Goal: Information Seeking & Learning: Learn about a topic

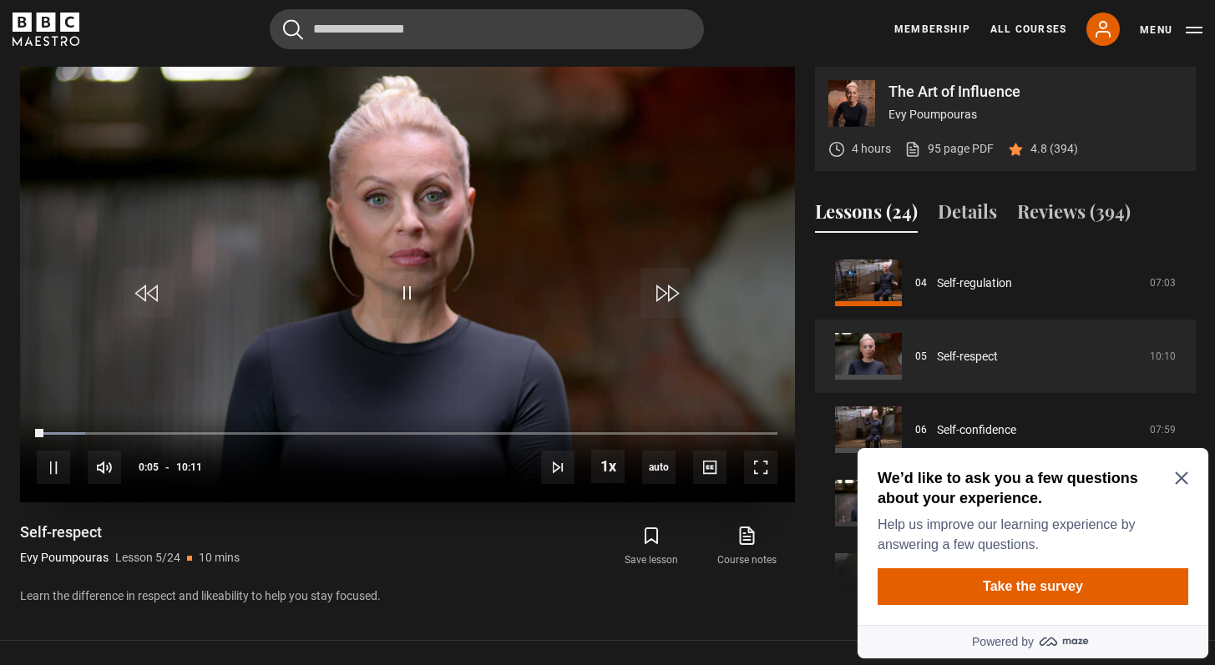
click at [408, 266] on video "Video Player" at bounding box center [407, 285] width 775 height 436
click at [411, 283] on span "Video Player" at bounding box center [406, 293] width 50 height 50
click at [760, 470] on span "Video Player" at bounding box center [760, 467] width 33 height 33
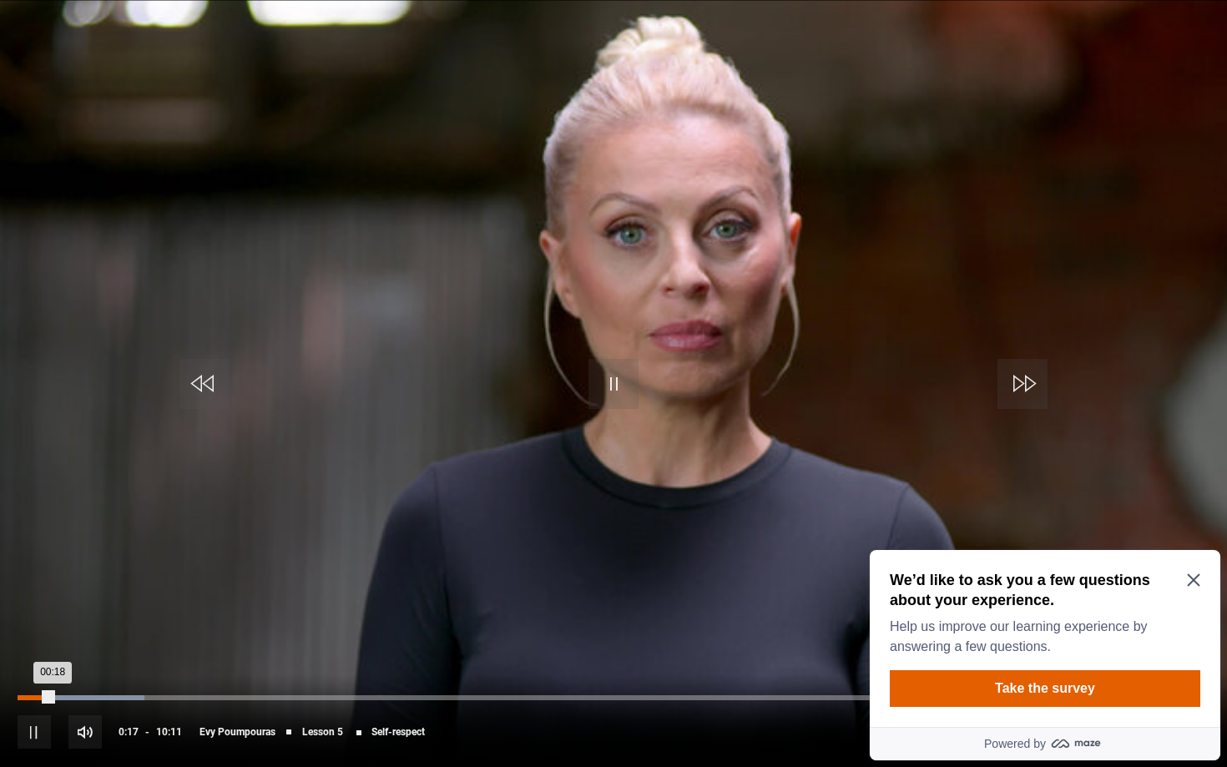
click at [32, 664] on div "Loaded : 10.65% 00:07 00:18" at bounding box center [614, 697] width 1192 height 5
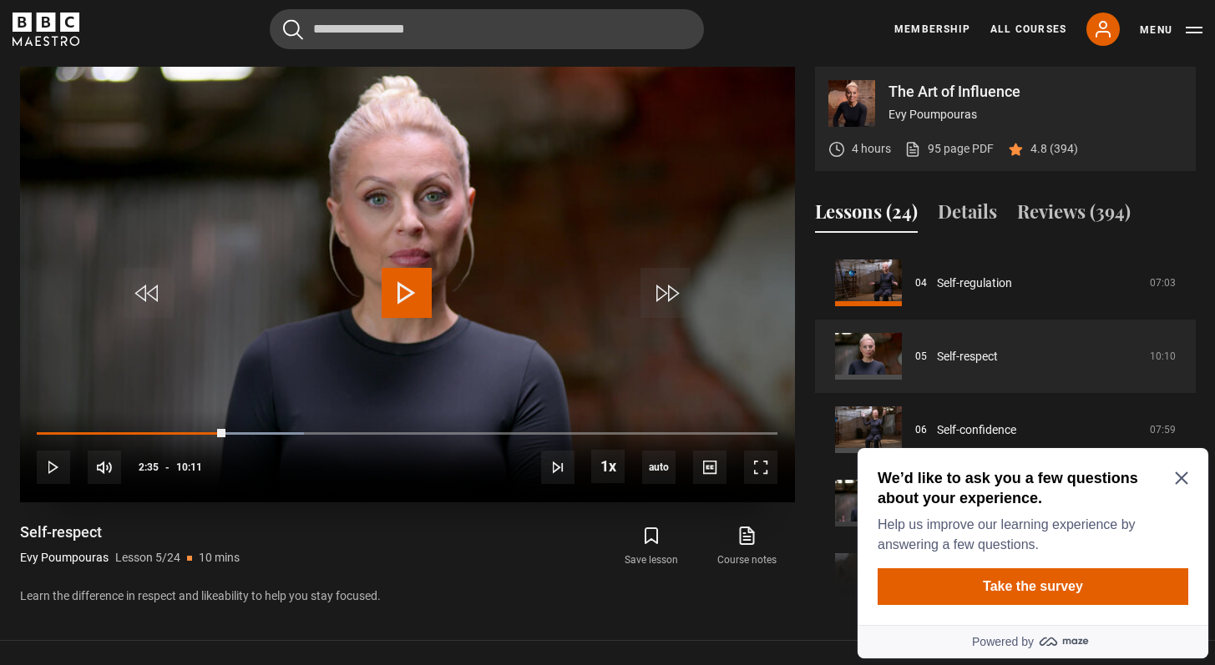
click at [425, 281] on span "Video Player" at bounding box center [406, 293] width 50 height 50
click at [756, 457] on span "Video Player" at bounding box center [760, 467] width 33 height 33
click at [398, 291] on span "Video Player" at bounding box center [406, 293] width 50 height 50
click at [447, 321] on video "Video Player" at bounding box center [407, 285] width 775 height 436
click at [411, 421] on div "10s Skip Back 10 seconds Pause 10s Skip Forward 10 seconds Loaded : 89.28% 05:1…" at bounding box center [407, 457] width 775 height 93
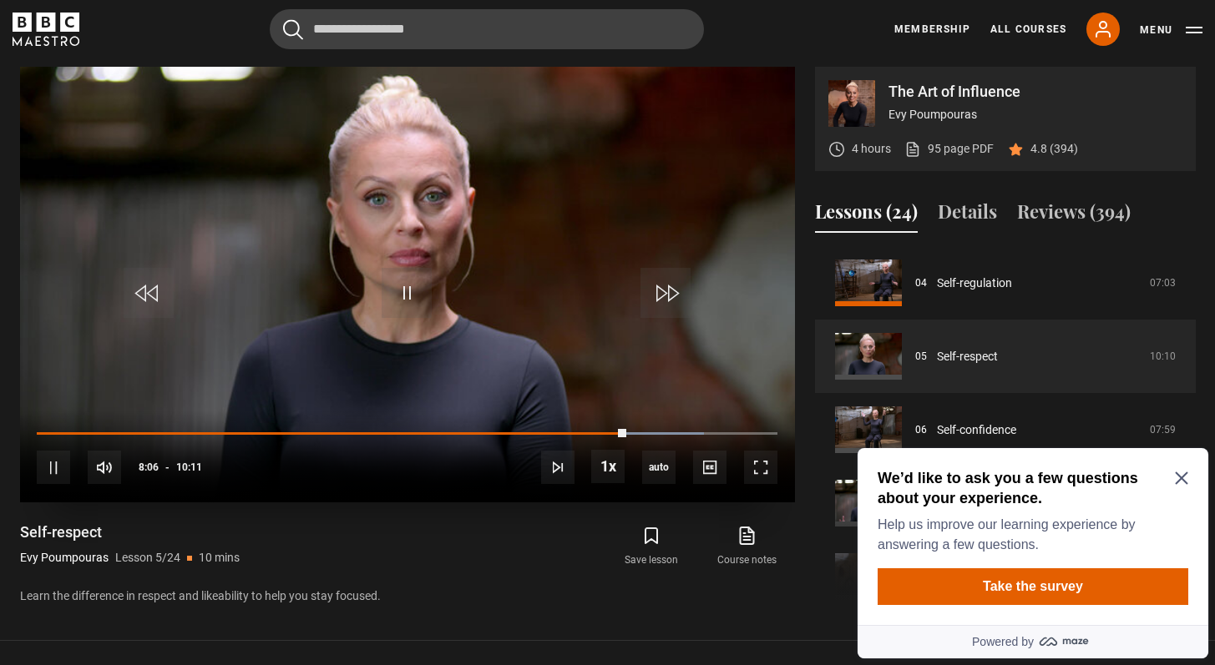
click at [396, 431] on div "10s Skip Back 10 seconds Pause 10s Skip Forward 10 seconds Loaded : 90.10% 05:1…" at bounding box center [407, 457] width 775 height 93
click at [379, 432] on div "04:42" at bounding box center [380, 434] width 3 height 5
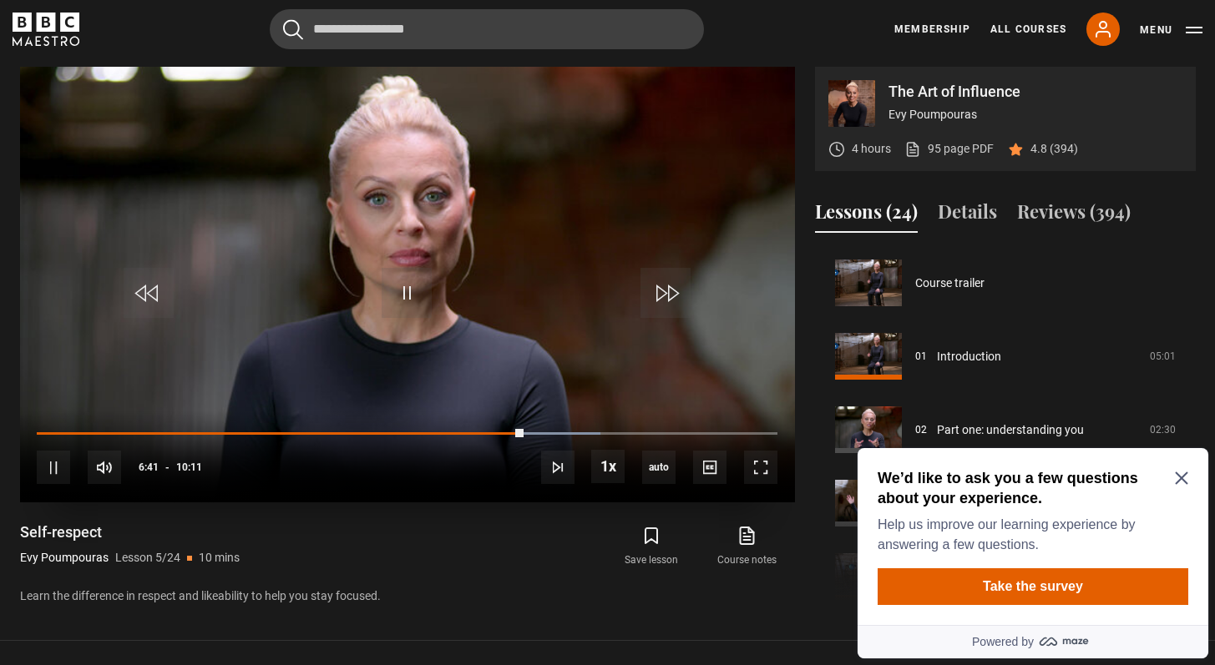
click at [439, 149] on video "Video Player" at bounding box center [407, 285] width 775 height 436
click at [475, 265] on video "Video Player" at bounding box center [407, 285] width 775 height 436
click at [389, 304] on span "Video Player" at bounding box center [406, 293] width 50 height 50
click at [1179, 479] on icon "Close Maze Prompt" at bounding box center [1180, 478] width 13 height 13
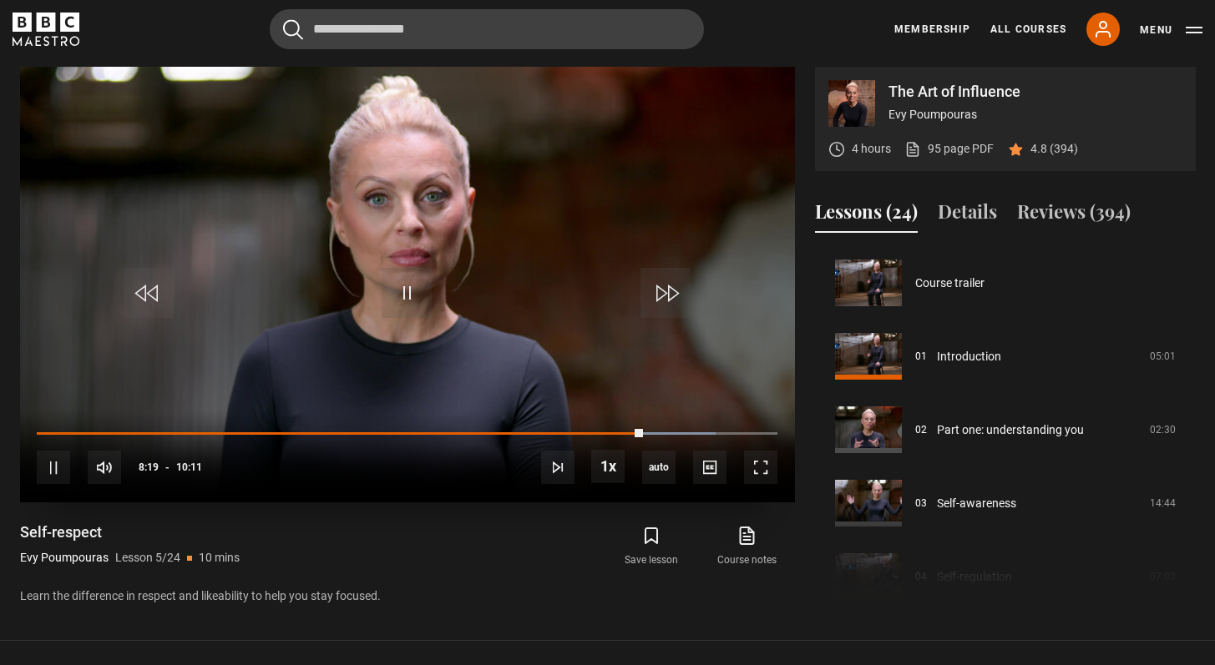
click at [624, 208] on video "Video Player" at bounding box center [407, 285] width 775 height 436
click at [401, 297] on span "Video Player" at bounding box center [406, 293] width 50 height 50
click at [767, 473] on span "Video Player" at bounding box center [760, 467] width 33 height 33
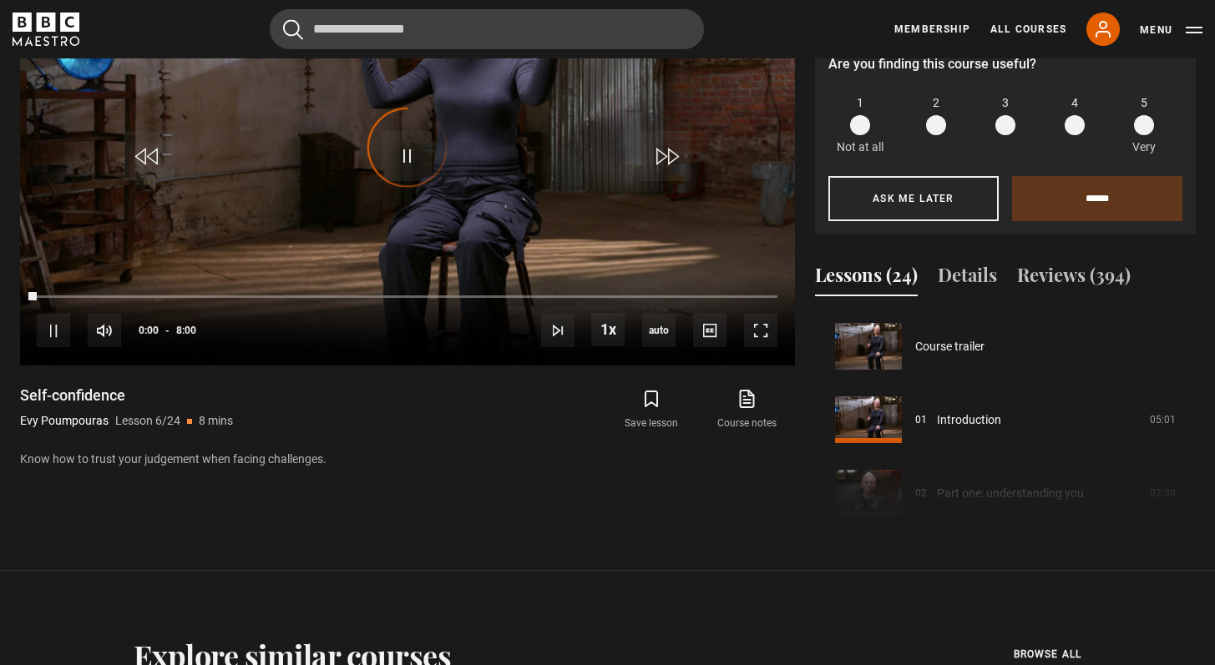
scroll to position [367, 0]
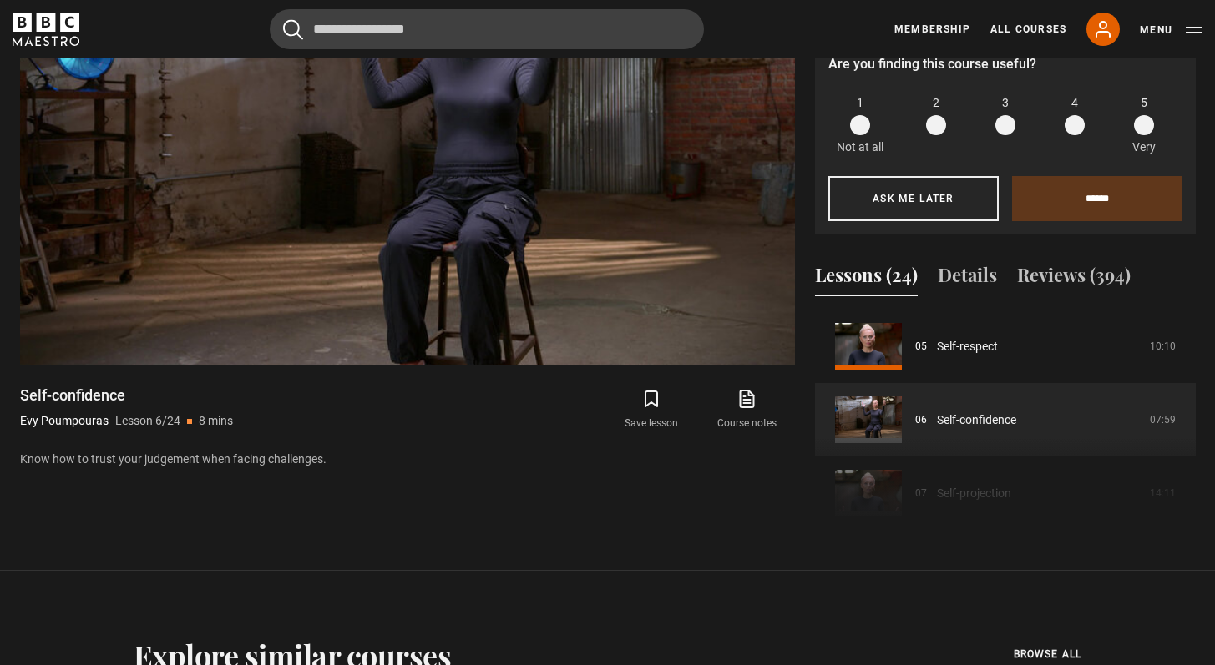
click at [1145, 127] on span at bounding box center [1144, 125] width 20 height 20
click at [1117, 201] on input "******" at bounding box center [1097, 198] width 170 height 45
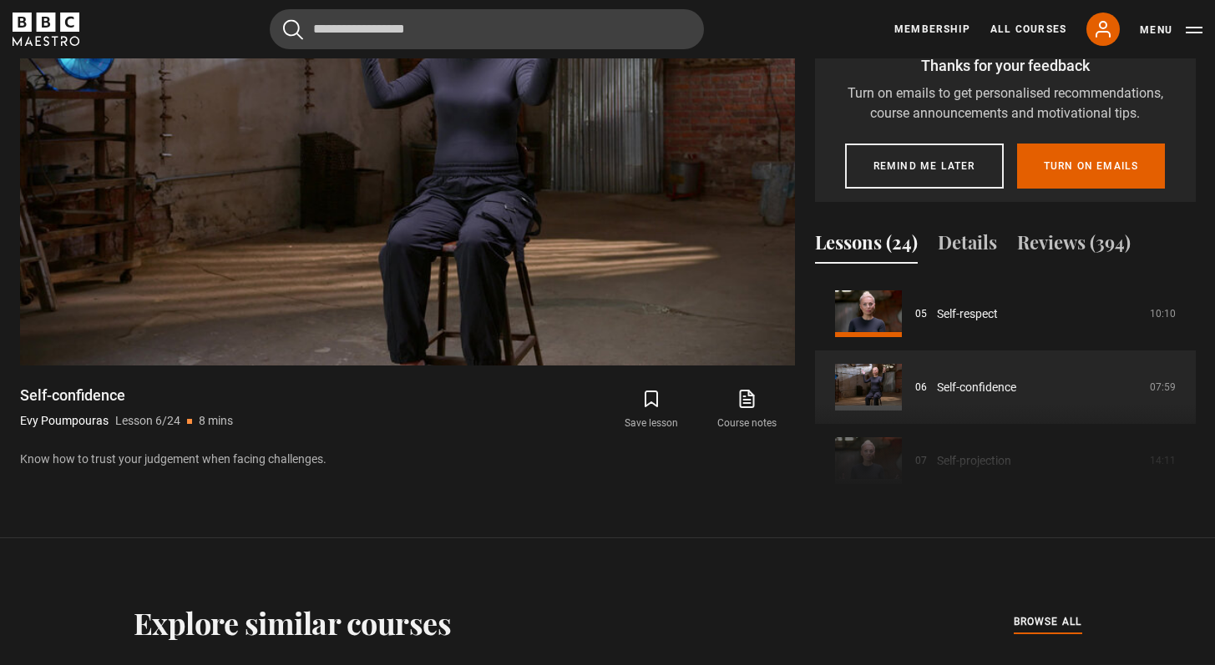
scroll to position [744, 0]
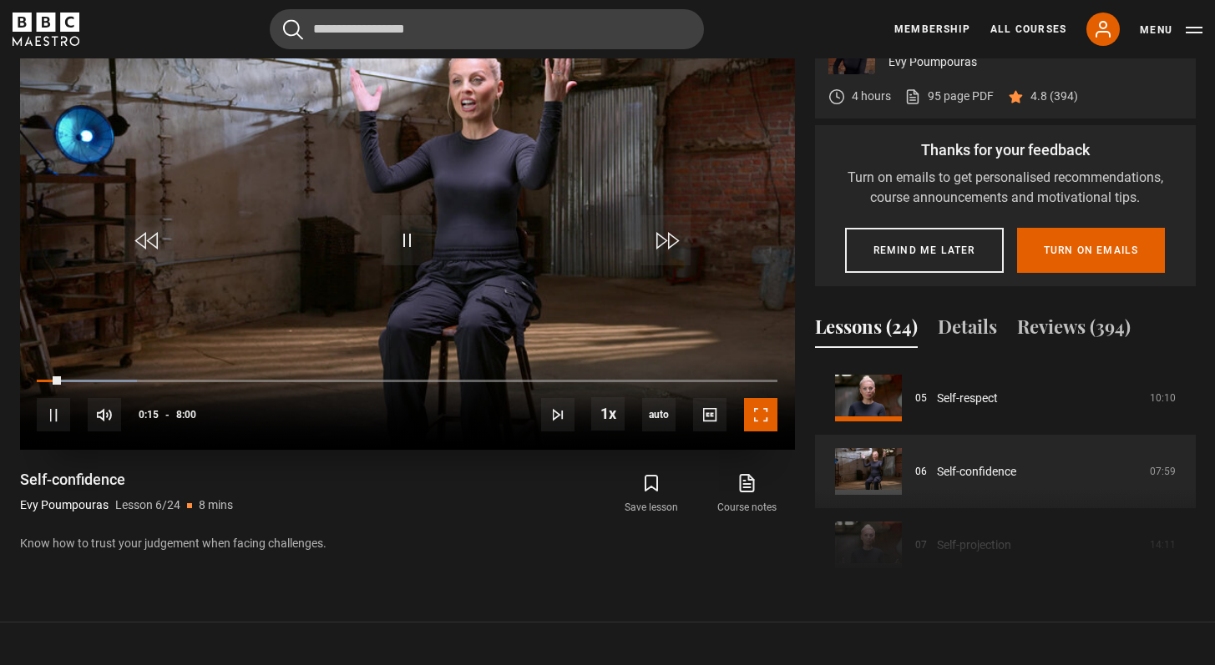
click at [762, 407] on span "Video Player" at bounding box center [760, 414] width 33 height 33
click at [477, 211] on video "Video Player" at bounding box center [407, 232] width 775 height 436
click at [501, 197] on video "Video Player" at bounding box center [407, 232] width 775 height 436
click at [745, 413] on span "Video Player" at bounding box center [760, 414] width 33 height 33
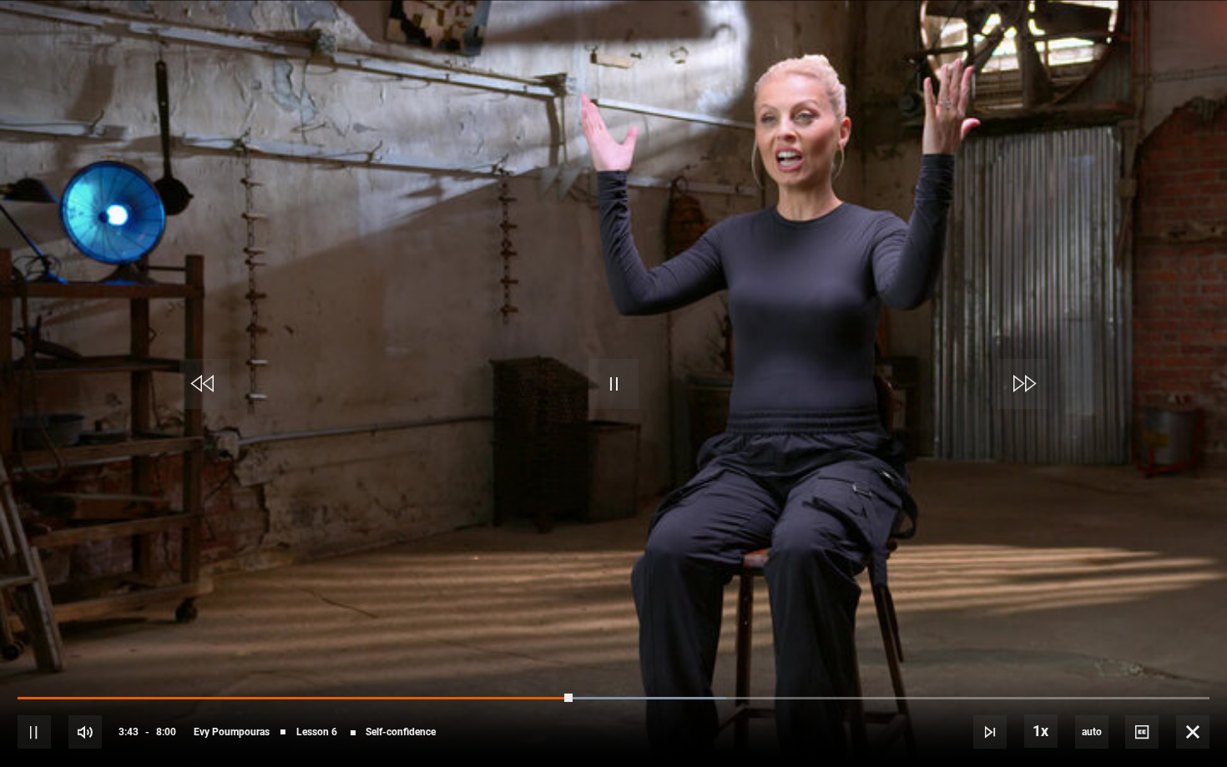
click at [614, 167] on video "Video Player" at bounding box center [613, 383] width 1227 height 767
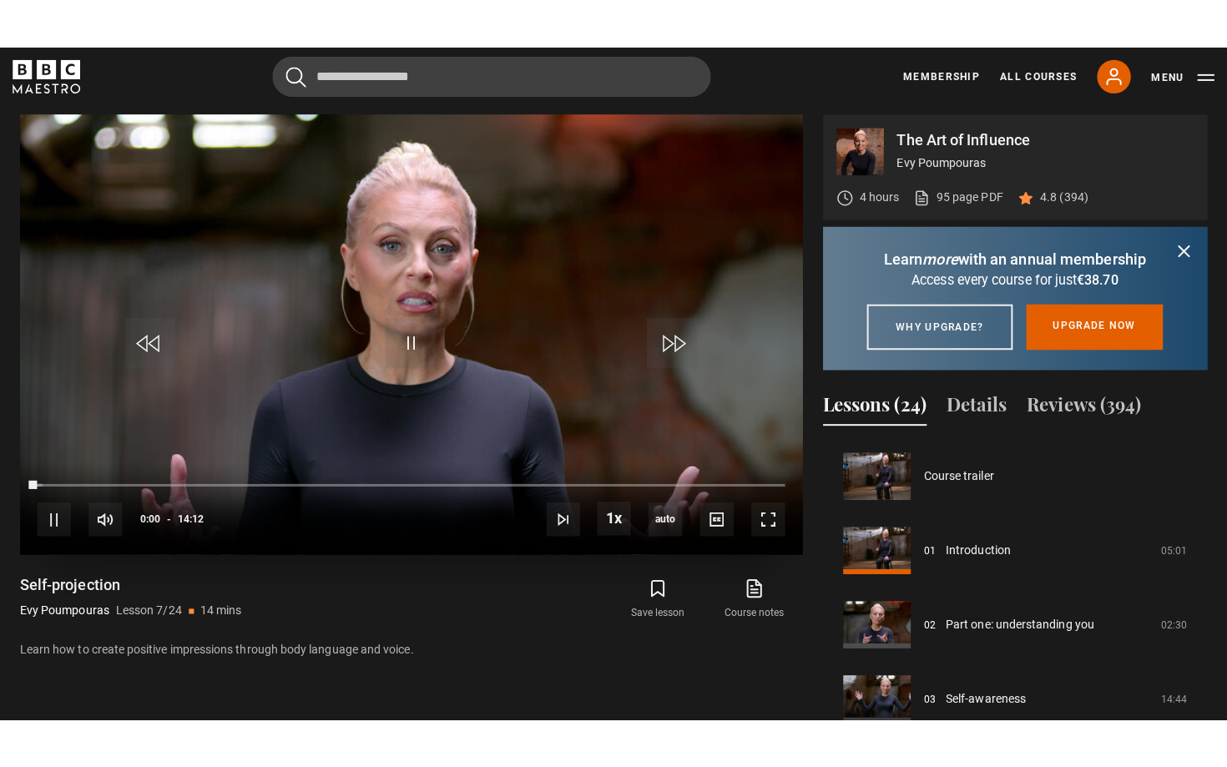
scroll to position [441, 0]
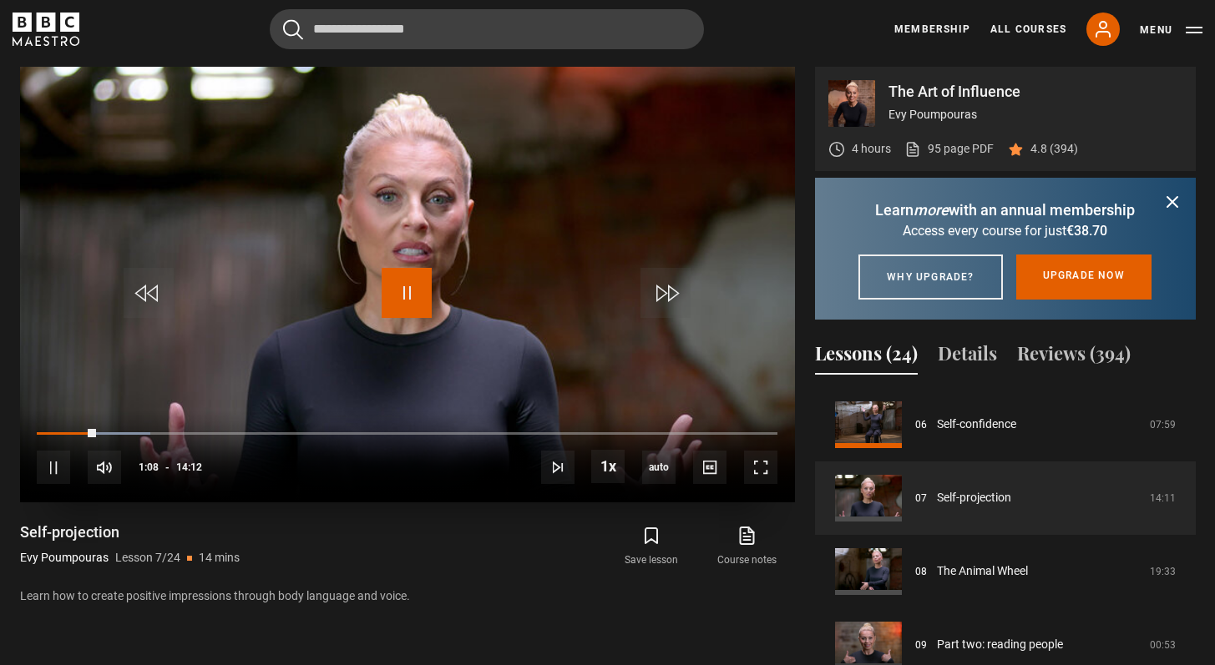
click at [395, 297] on span "Video Player" at bounding box center [406, 293] width 50 height 50
click at [390, 269] on span "Video Player" at bounding box center [406, 293] width 50 height 50
click at [765, 456] on span "Video Player" at bounding box center [760, 467] width 33 height 33
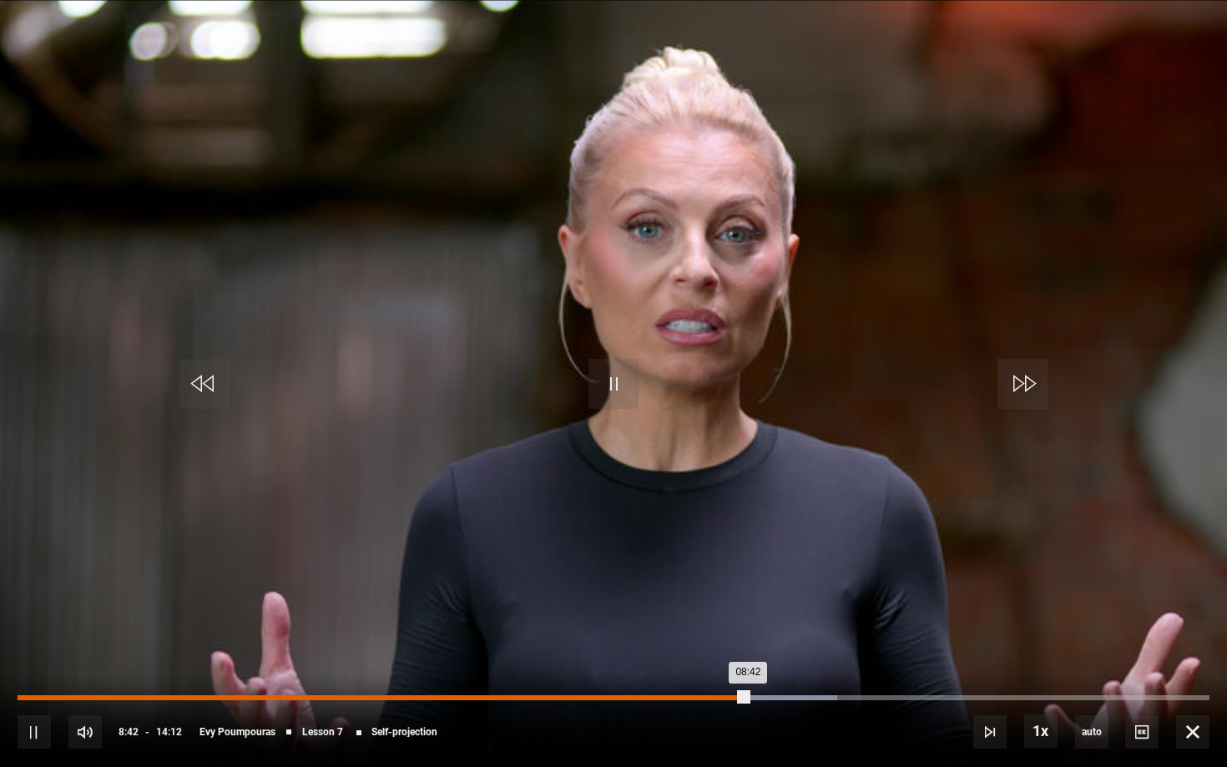
click at [701, 664] on div "Loaded : 68.73% 08:09 08:42" at bounding box center [614, 697] width 1192 height 5
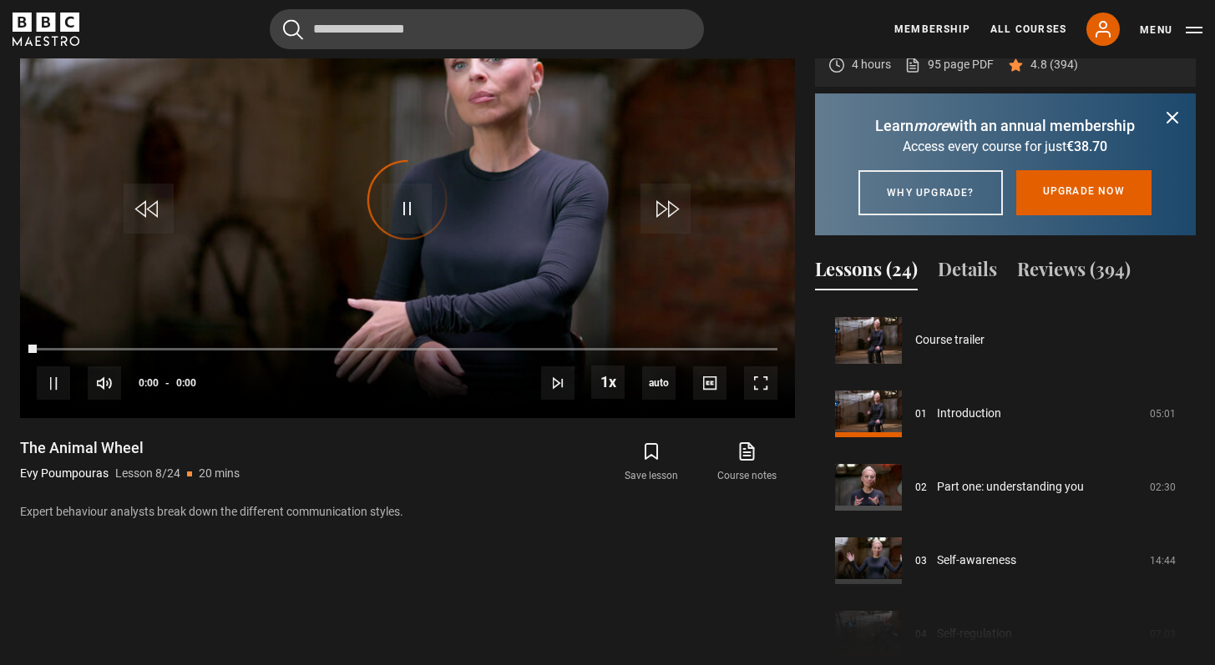
scroll to position [514, 0]
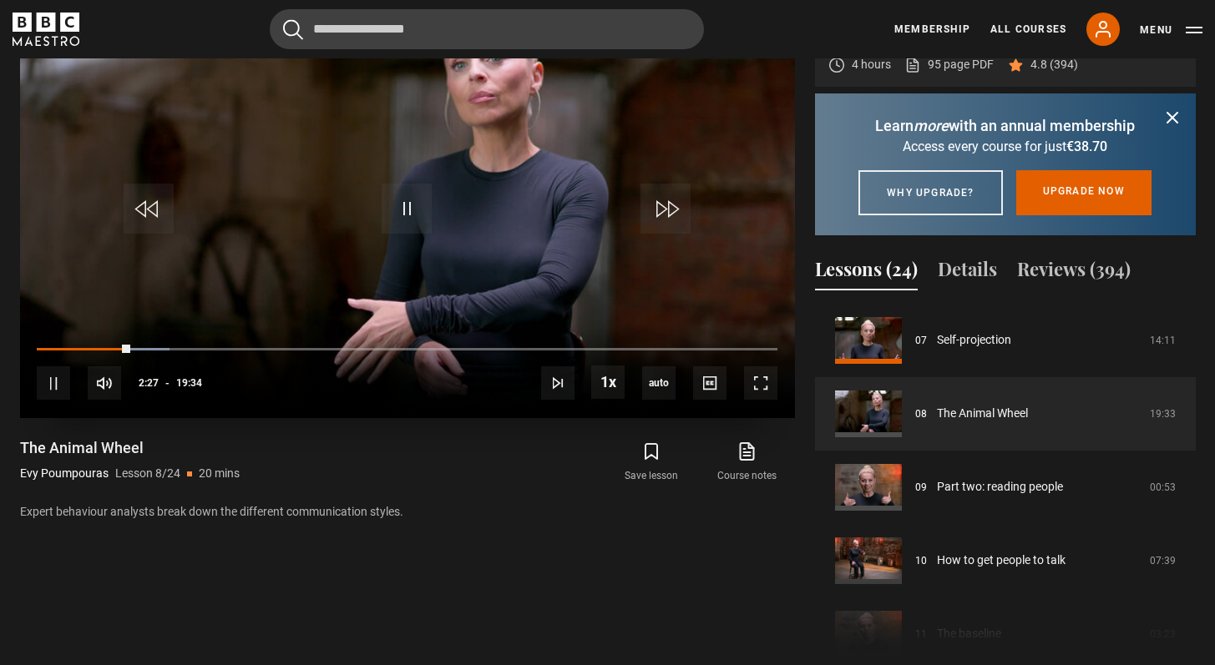
click at [376, 199] on video "Video Player" at bounding box center [407, 200] width 775 height 436
